Goal: Task Accomplishment & Management: Manage account settings

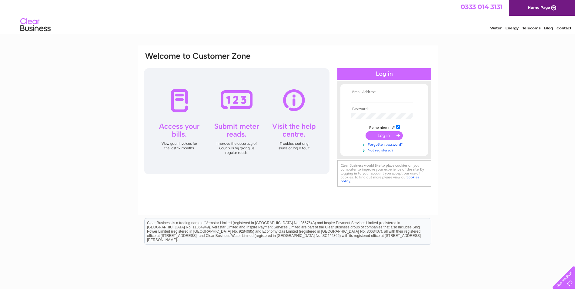
type input "[EMAIL_ADDRESS][DOMAIN_NAME]"
click at [380, 135] on input "submit" at bounding box center [384, 135] width 37 height 8
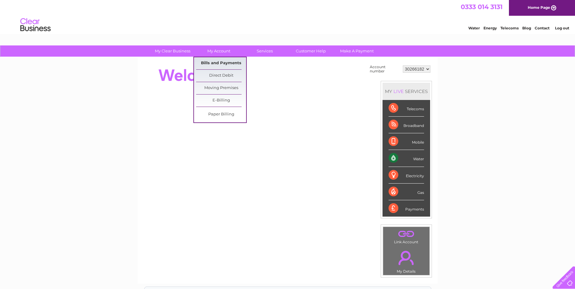
click at [211, 65] on link "Bills and Payments" at bounding box center [221, 63] width 50 height 12
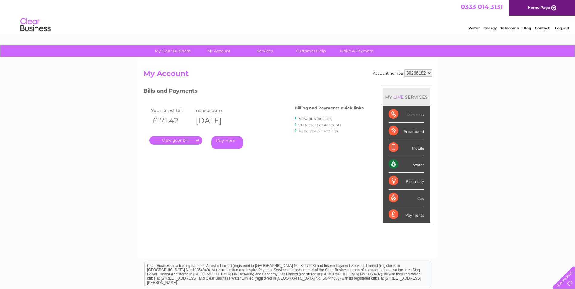
click at [315, 127] on link "Statement of Accounts" at bounding box center [320, 125] width 42 height 5
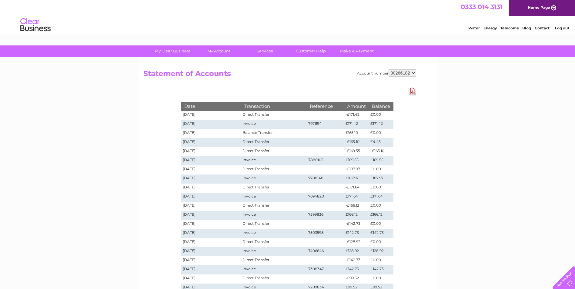
click at [567, 28] on link "Log out" at bounding box center [562, 28] width 14 height 5
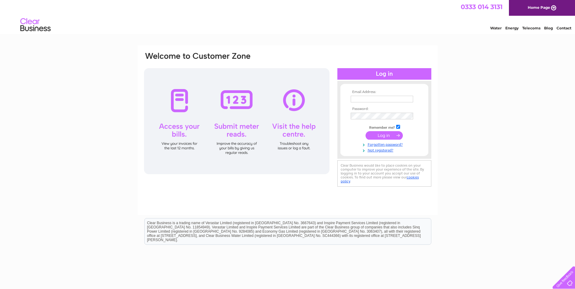
type input "[EMAIL_ADDRESS][DOMAIN_NAME]"
click at [564, 68] on div "Email Address: [EMAIL_ADDRESS][DOMAIN_NAME] Password:" at bounding box center [287, 181] width 575 height 273
